Goal: Information Seeking & Learning: Learn about a topic

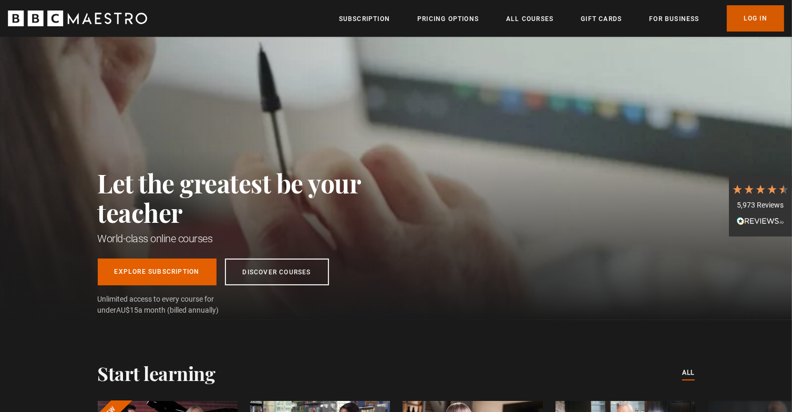
click at [738, 20] on link "Log In" at bounding box center [755, 18] width 57 height 26
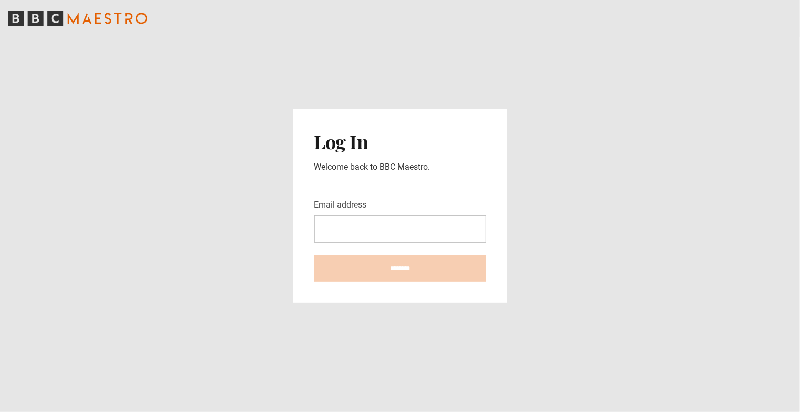
click at [344, 228] on input "Email address" at bounding box center [400, 228] width 172 height 27
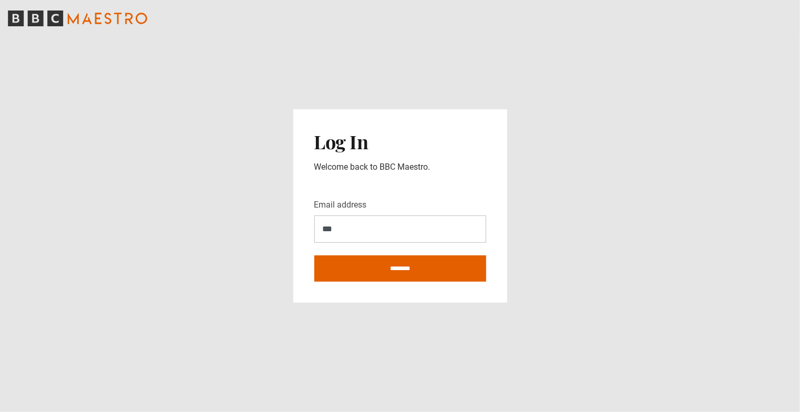
type input "**********"
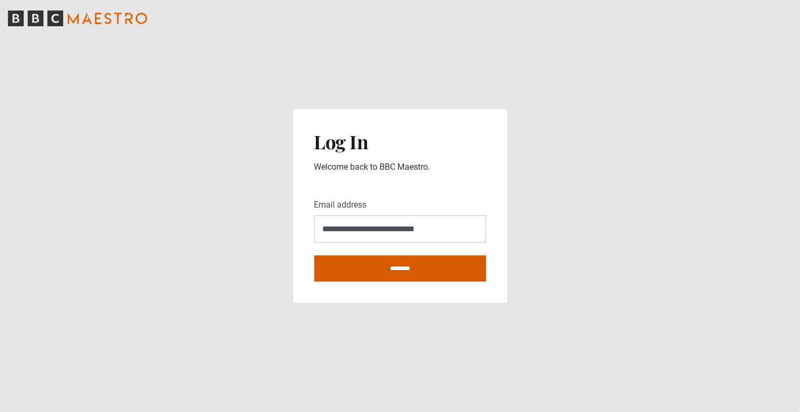
click at [375, 273] on input "********" at bounding box center [400, 268] width 172 height 26
type input "**********"
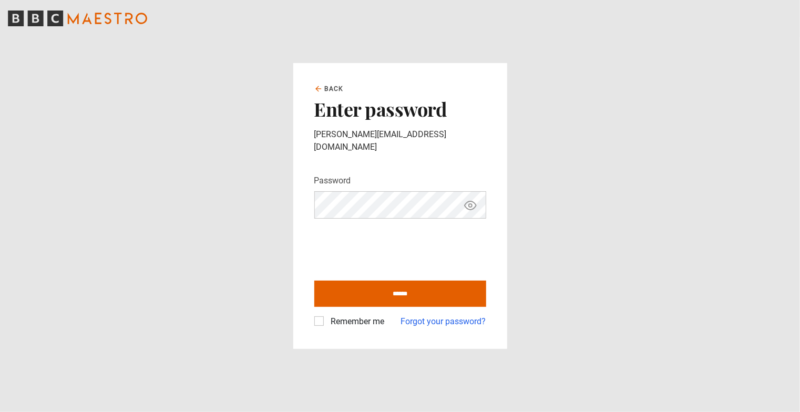
click at [327, 316] on label "Remember me" at bounding box center [356, 321] width 58 height 13
click at [472, 205] on icon "Show password" at bounding box center [470, 205] width 13 height 13
click at [362, 281] on input "******" at bounding box center [400, 294] width 172 height 26
type input "**********"
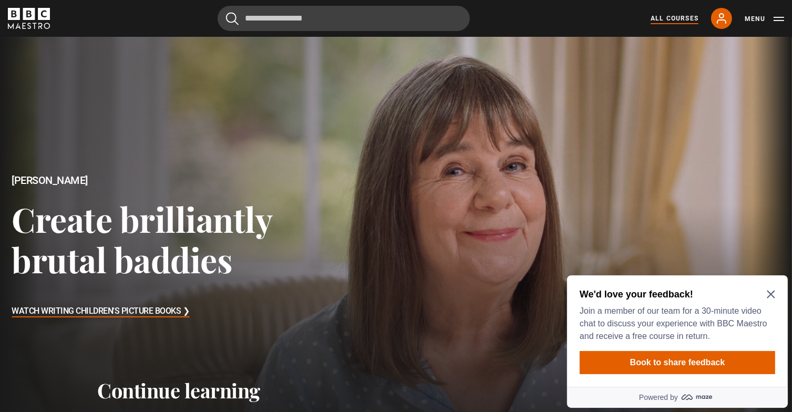
click at [665, 15] on link "All Courses" at bounding box center [674, 18] width 48 height 9
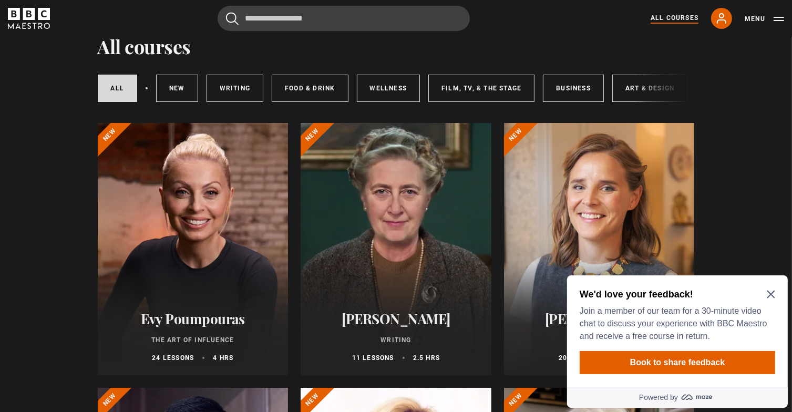
scroll to position [44, 0]
click at [770, 302] on div "We'd love your feedback! Join a member of our team for a 30-minute video chat t…" at bounding box center [676, 314] width 195 height 55
click at [768, 295] on icon "Close Maze Prompt" at bounding box center [770, 294] width 8 height 8
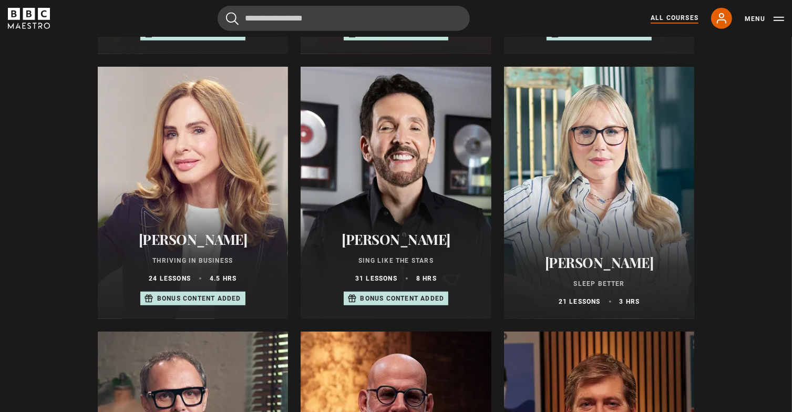
scroll to position [621, 0]
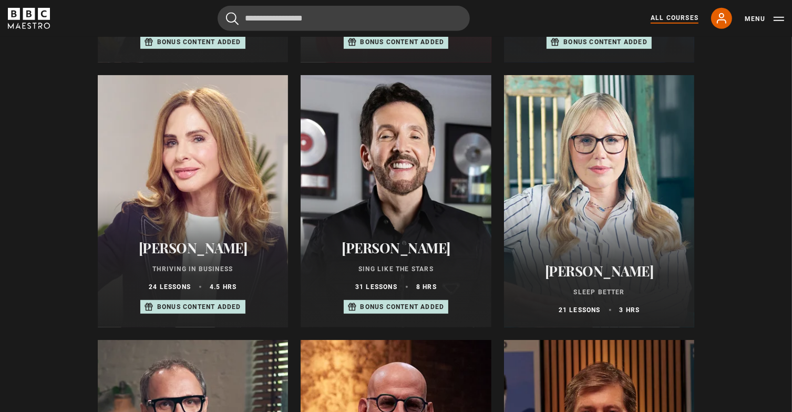
click at [438, 192] on div at bounding box center [395, 201] width 191 height 252
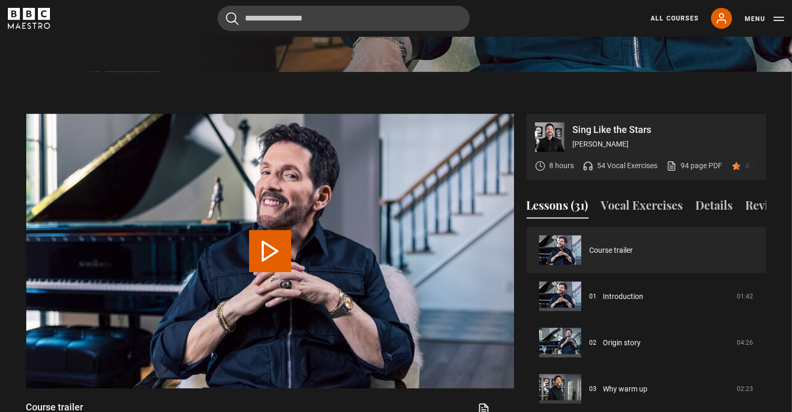
scroll to position [443, 0]
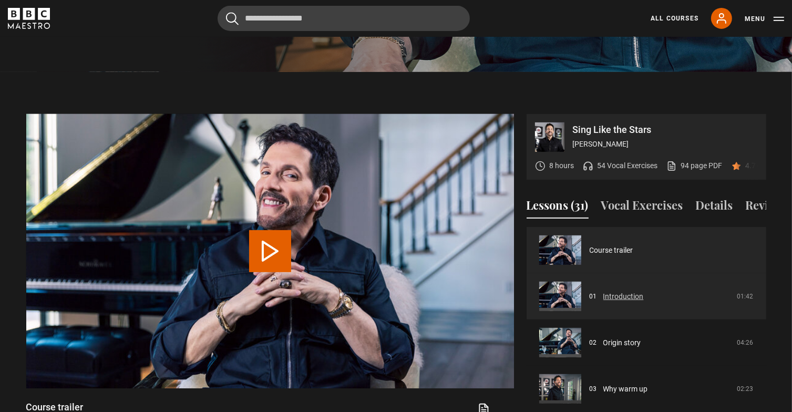
click at [641, 298] on link "Introduction" at bounding box center [623, 296] width 40 height 11
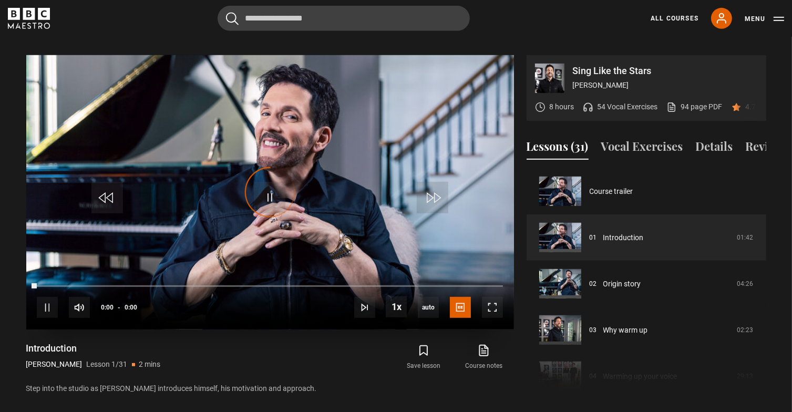
scroll to position [502, 0]
click at [489, 297] on span "Video Player" at bounding box center [492, 307] width 21 height 21
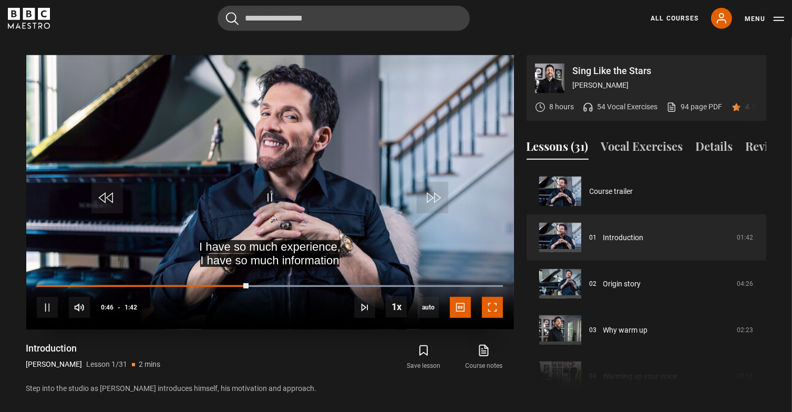
click at [488, 297] on span "Video Player" at bounding box center [492, 307] width 21 height 21
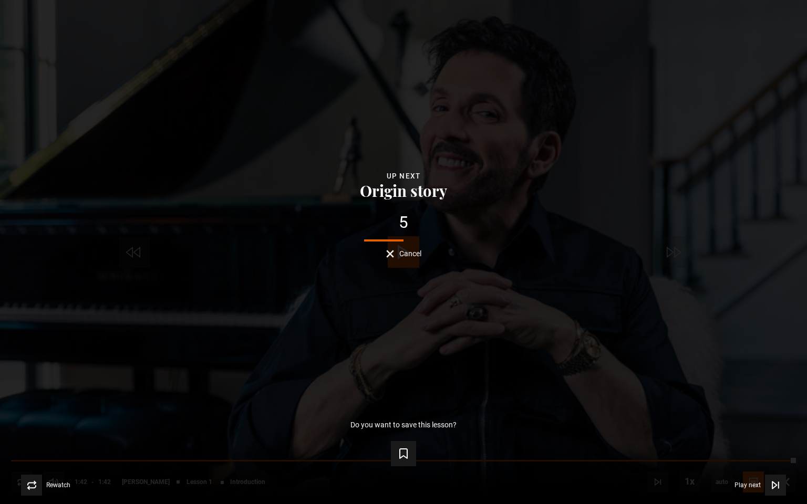
click at [387, 254] on button "Cancel" at bounding box center [403, 254] width 35 height 8
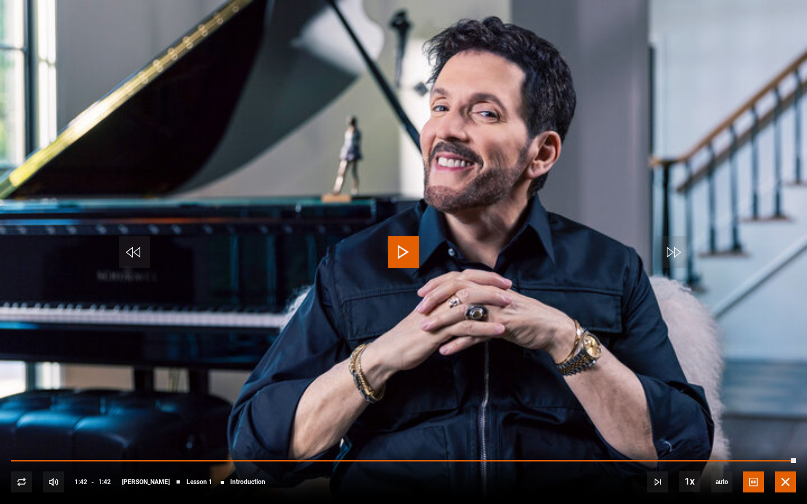
click at [780, 411] on span "Video Player" at bounding box center [785, 482] width 21 height 21
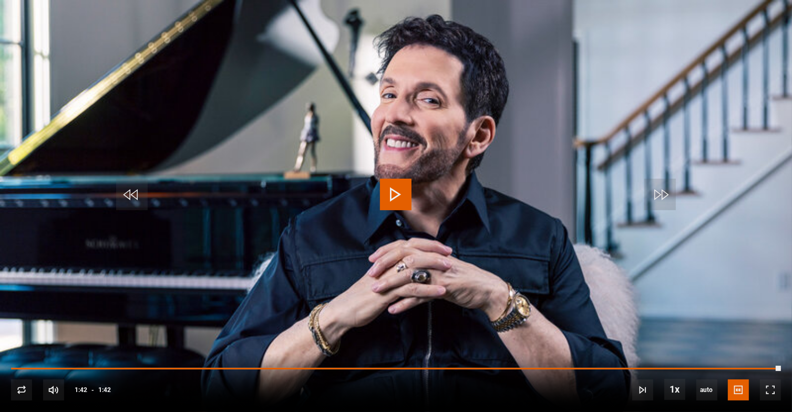
scroll to position [0, 0]
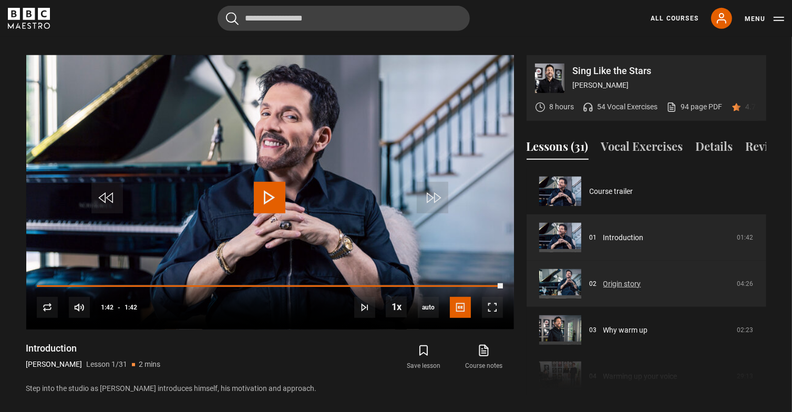
click at [641, 289] on link "Origin story" at bounding box center [622, 283] width 38 height 11
click at [610, 278] on link "Origin story" at bounding box center [622, 283] width 38 height 11
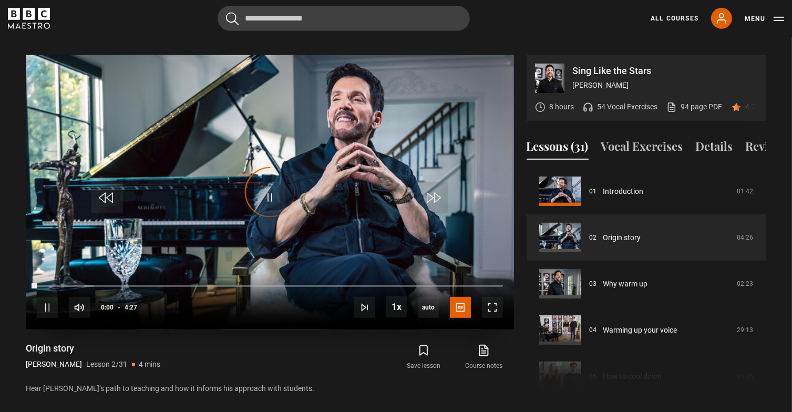
click at [265, 174] on div "Video Player is loading." at bounding box center [270, 192] width 53 height 53
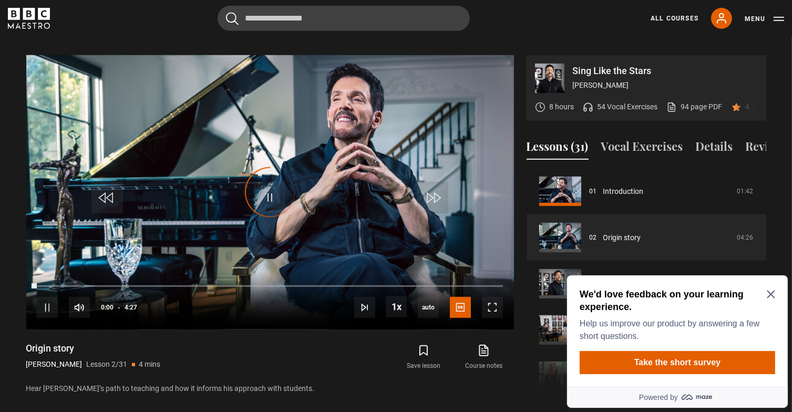
click at [768, 293] on icon "Close Maze Prompt" at bounding box center [770, 293] width 8 height 8
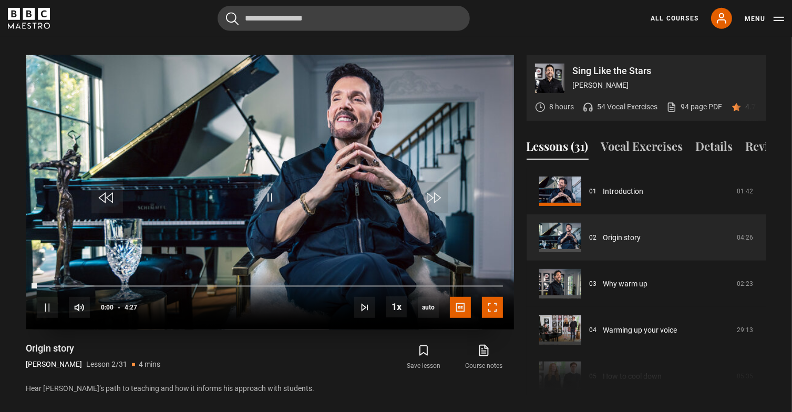
click at [497, 297] on span "Video Player" at bounding box center [492, 307] width 21 height 21
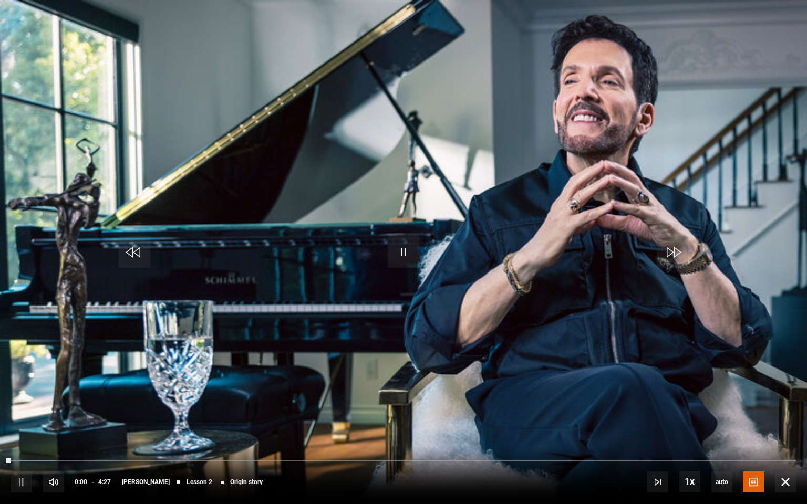
click at [429, 284] on video "Video Player" at bounding box center [403, 252] width 807 height 504
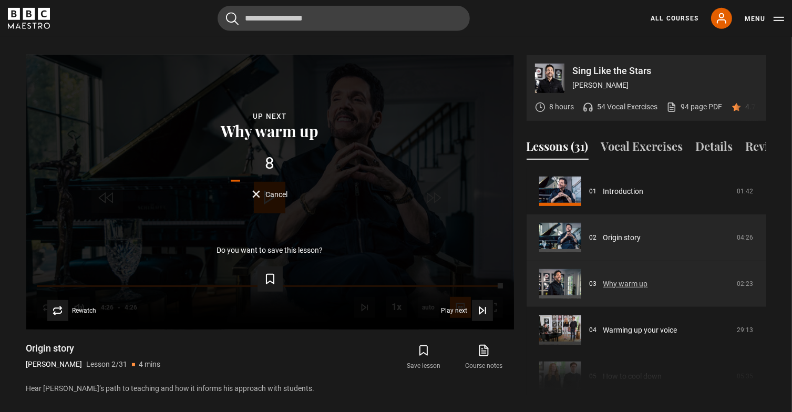
click at [610, 284] on link "Why warm up" at bounding box center [625, 283] width 45 height 11
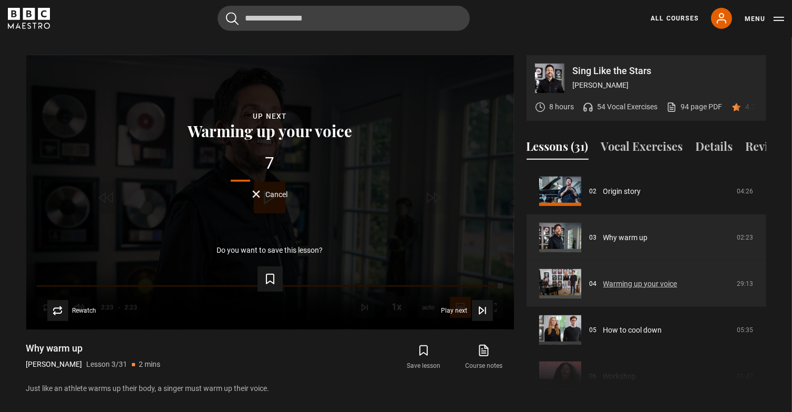
click at [628, 289] on link "Warming up your voice" at bounding box center [640, 283] width 74 height 11
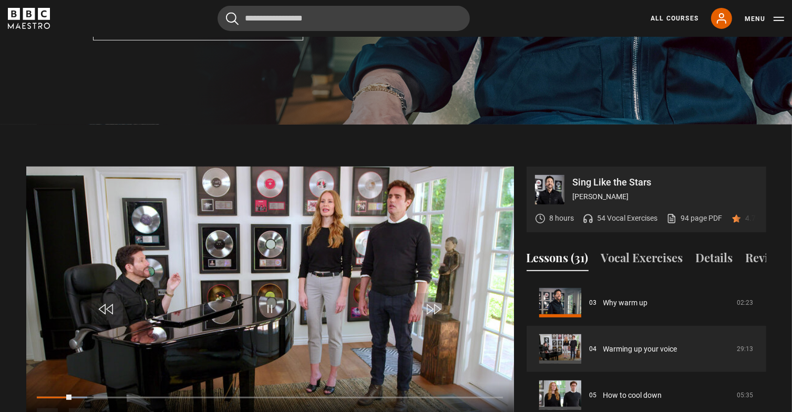
scroll to position [389, 0]
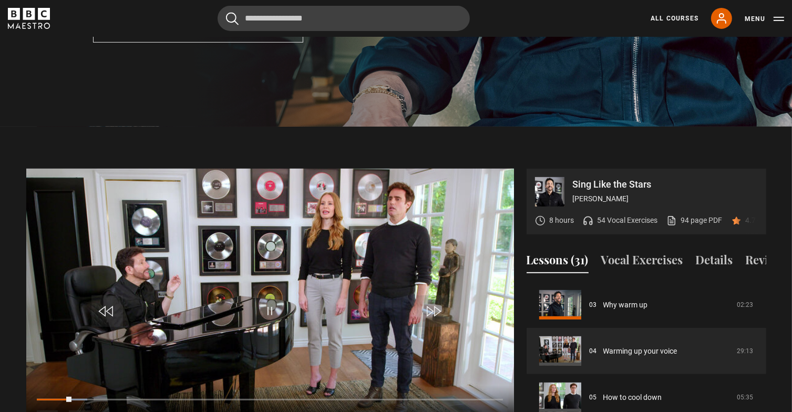
click at [183, 262] on video "Video Player" at bounding box center [269, 306] width 487 height 274
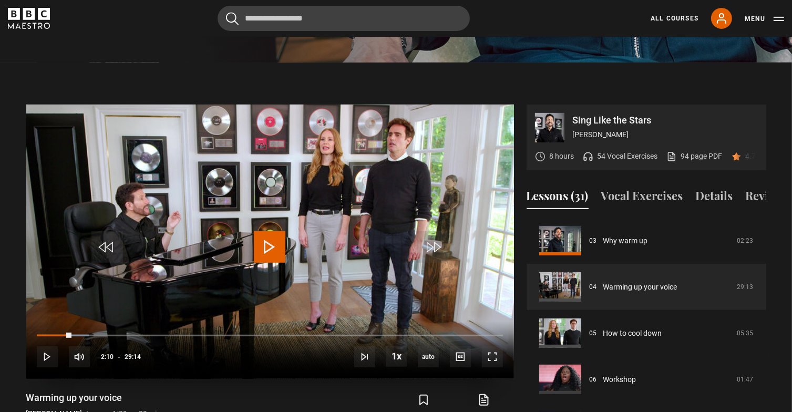
scroll to position [454, 0]
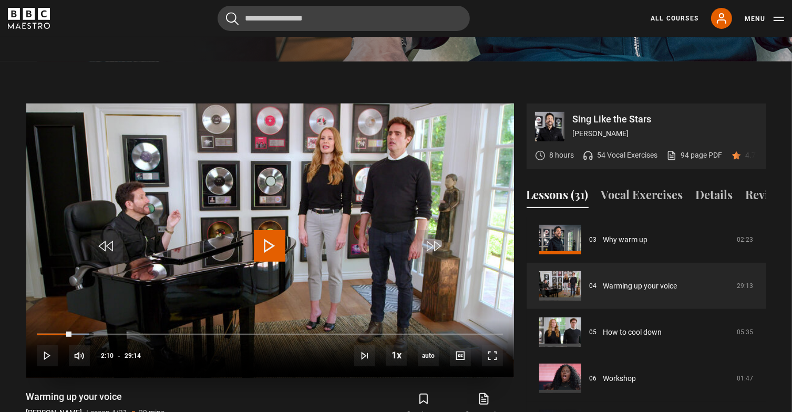
click at [252, 182] on video "Video Player" at bounding box center [269, 240] width 487 height 274
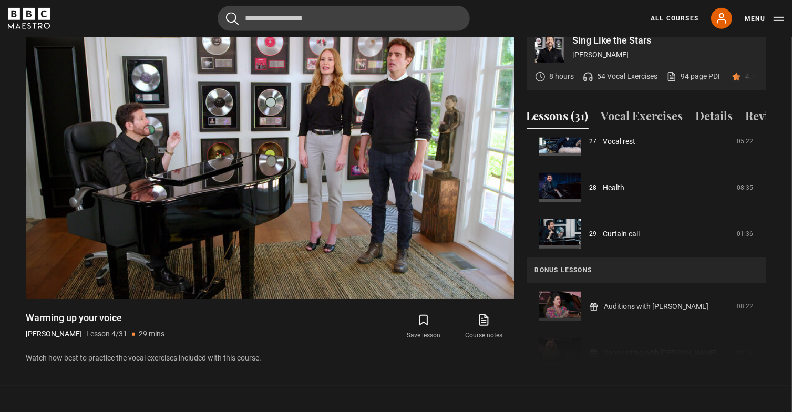
scroll to position [1279, 0]
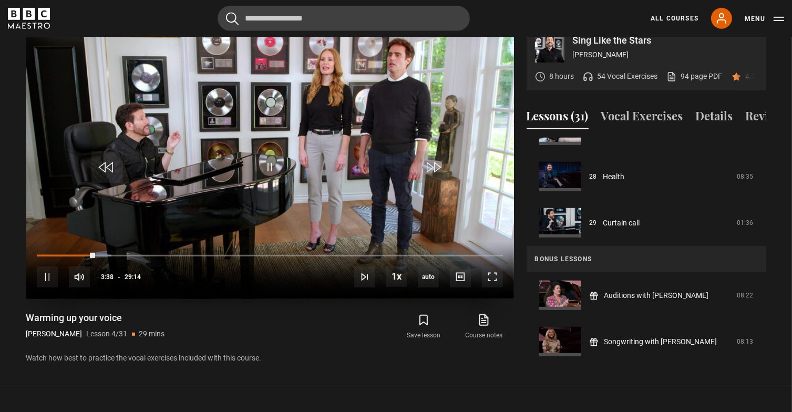
click at [347, 191] on video "Video Player" at bounding box center [269, 162] width 487 height 274
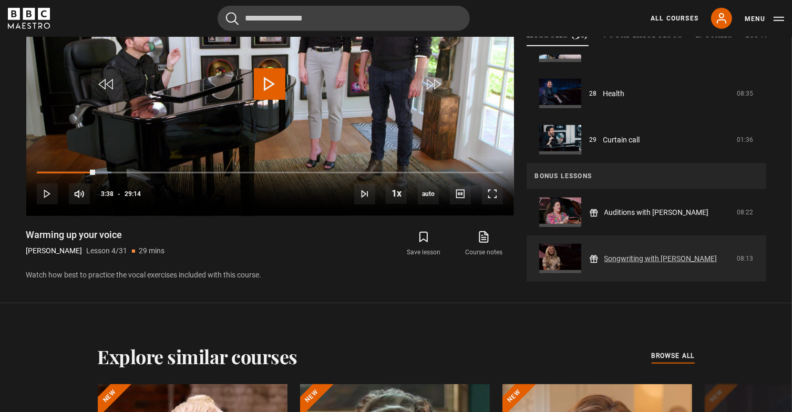
click at [626, 253] on link "Songwriting with [PERSON_NAME]" at bounding box center [660, 258] width 113 height 11
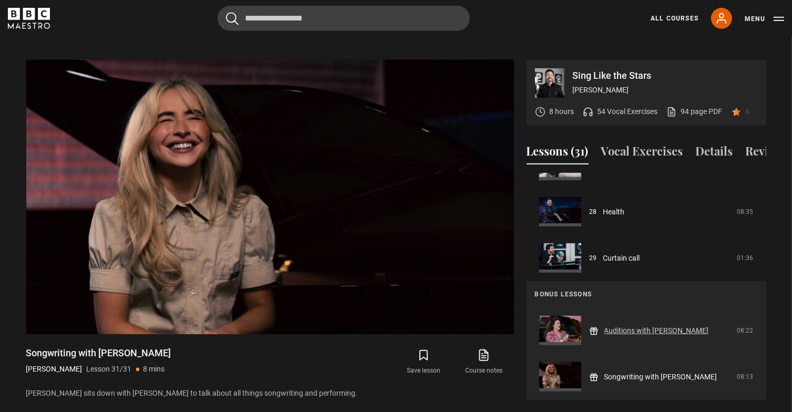
scroll to position [494, 0]
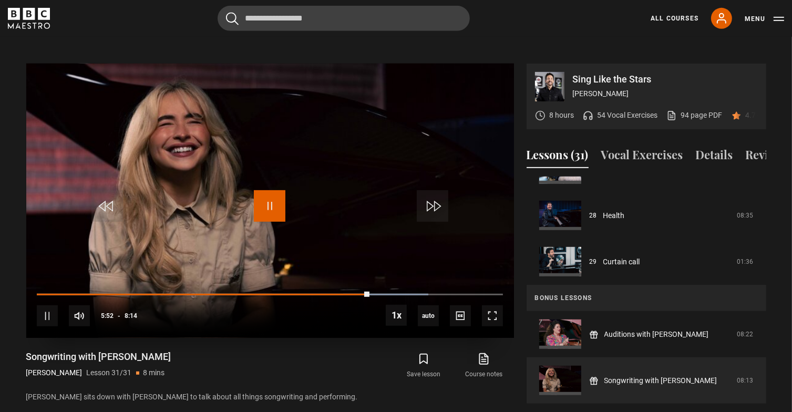
click at [284, 194] on span "Video Player" at bounding box center [270, 206] width 32 height 32
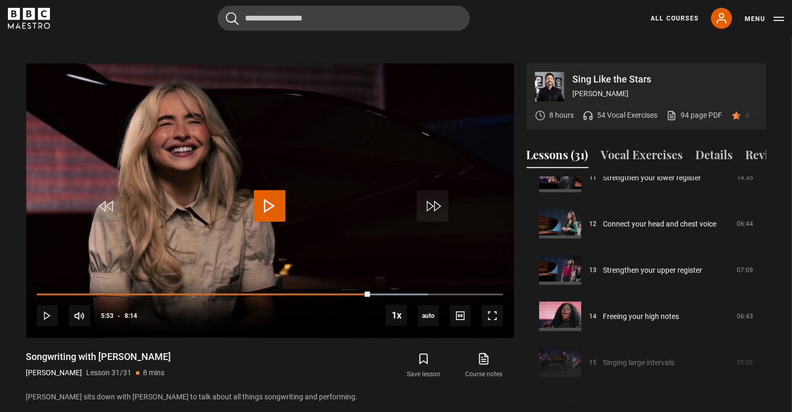
scroll to position [531, 0]
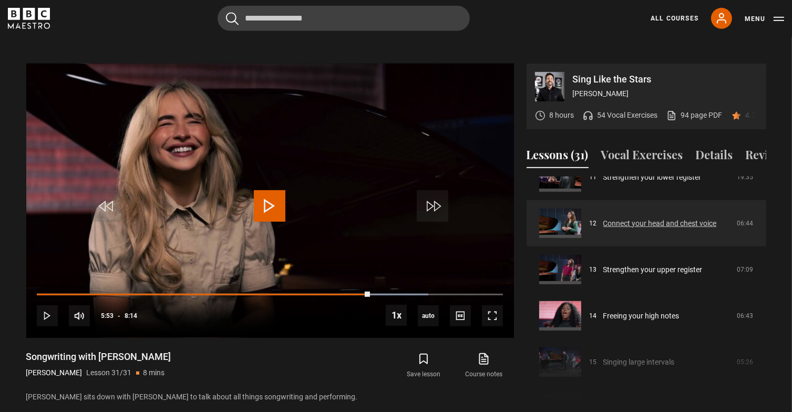
click at [603, 218] on link "Connect your head and chest voice" at bounding box center [659, 223] width 113 height 11
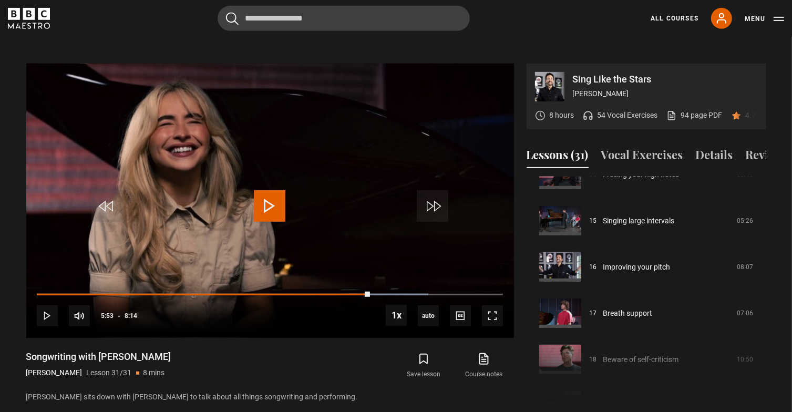
scroll to position [672, 0]
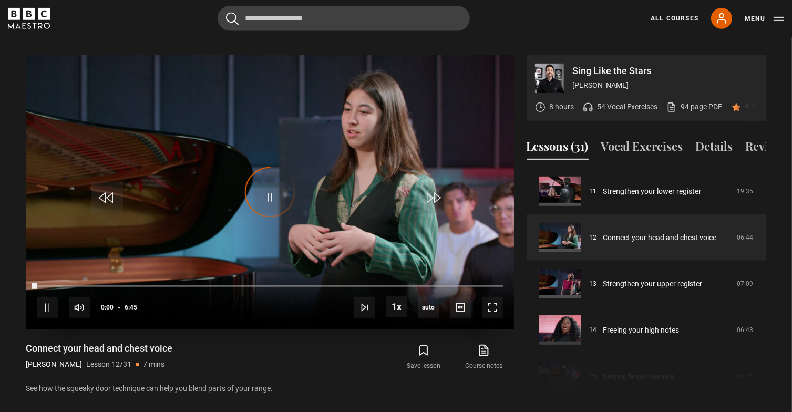
click at [270, 196] on div "Video Player is loading." at bounding box center [270, 192] width 53 height 53
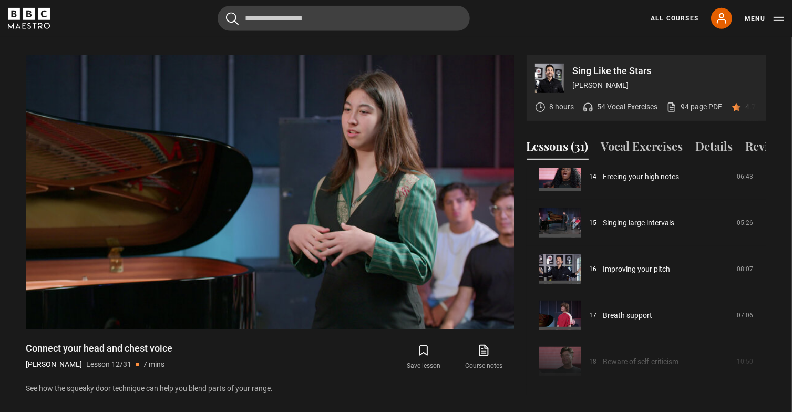
scroll to position [661, 0]
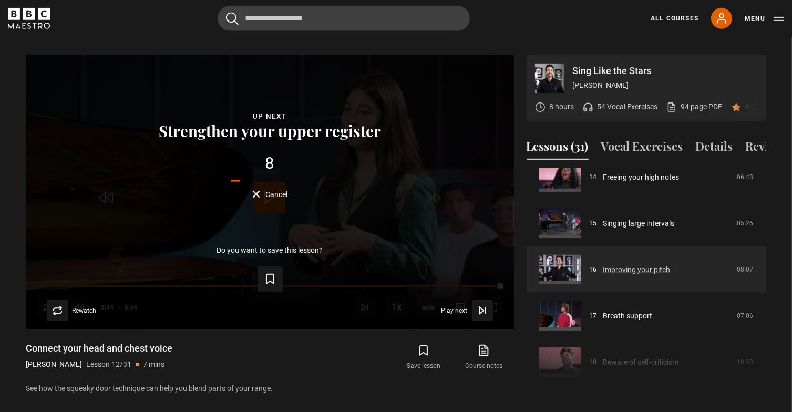
click at [603, 269] on link "Improving your pitch" at bounding box center [636, 269] width 67 height 11
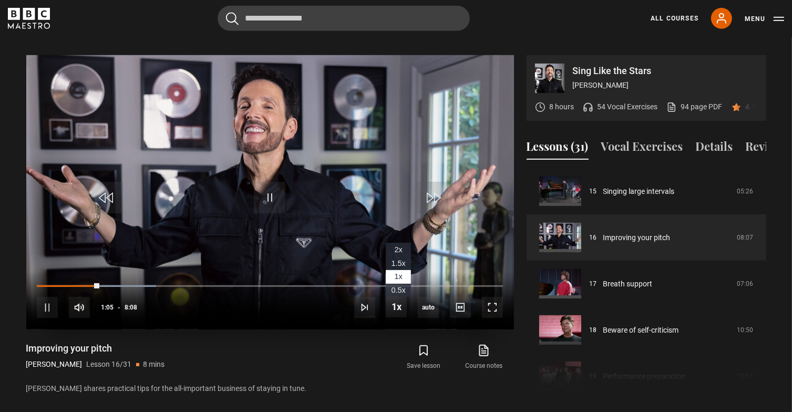
click at [404, 259] on span "1.5x" at bounding box center [398, 263] width 14 height 8
click at [221, 108] on video "Video Player" at bounding box center [269, 192] width 487 height 274
